Goal: Information Seeking & Learning: Learn about a topic

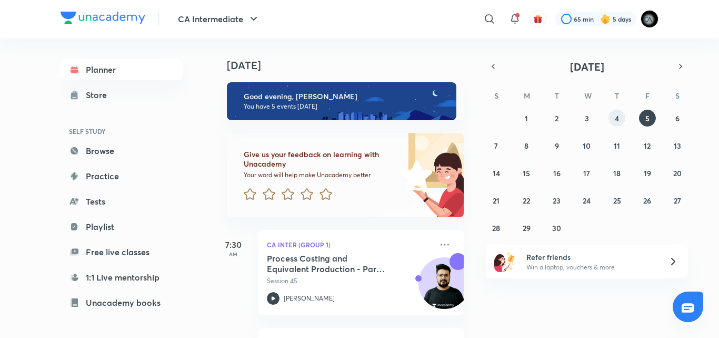
click at [619, 113] on abbr "4" at bounding box center [617, 118] width 4 height 10
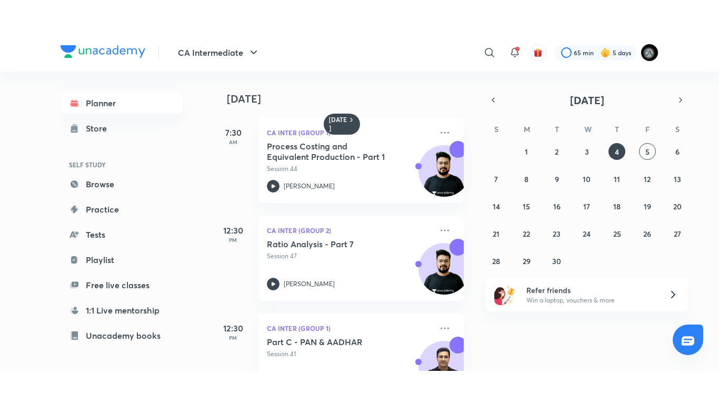
scroll to position [212, 0]
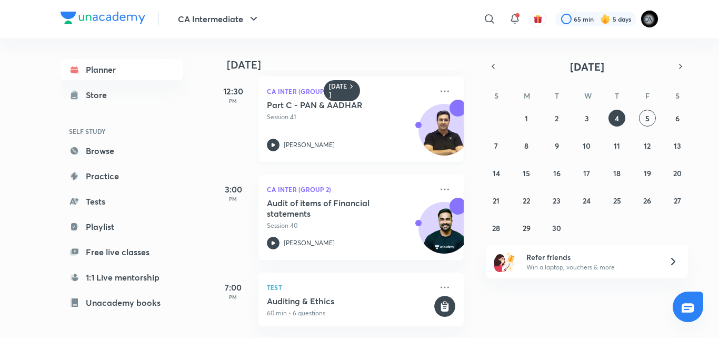
click at [374, 119] on div "Part C - PAN & AADHAR Session 41 Arvind Tuli" at bounding box center [349, 126] width 165 height 52
click at [361, 226] on div "Audit of items of Financial statements Session 40 Shantam Gupta" at bounding box center [349, 223] width 165 height 52
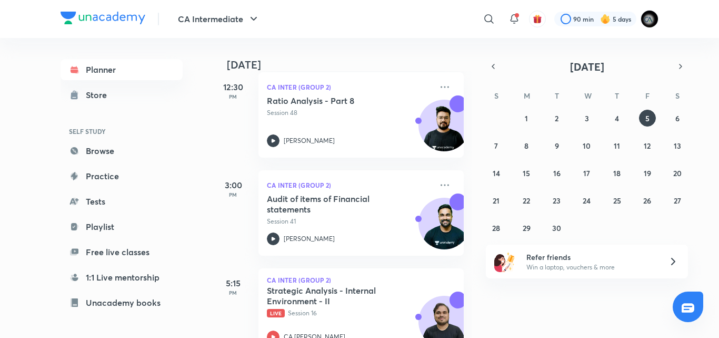
scroll to position [357, 0]
